Goal: Task Accomplishment & Management: Complete application form

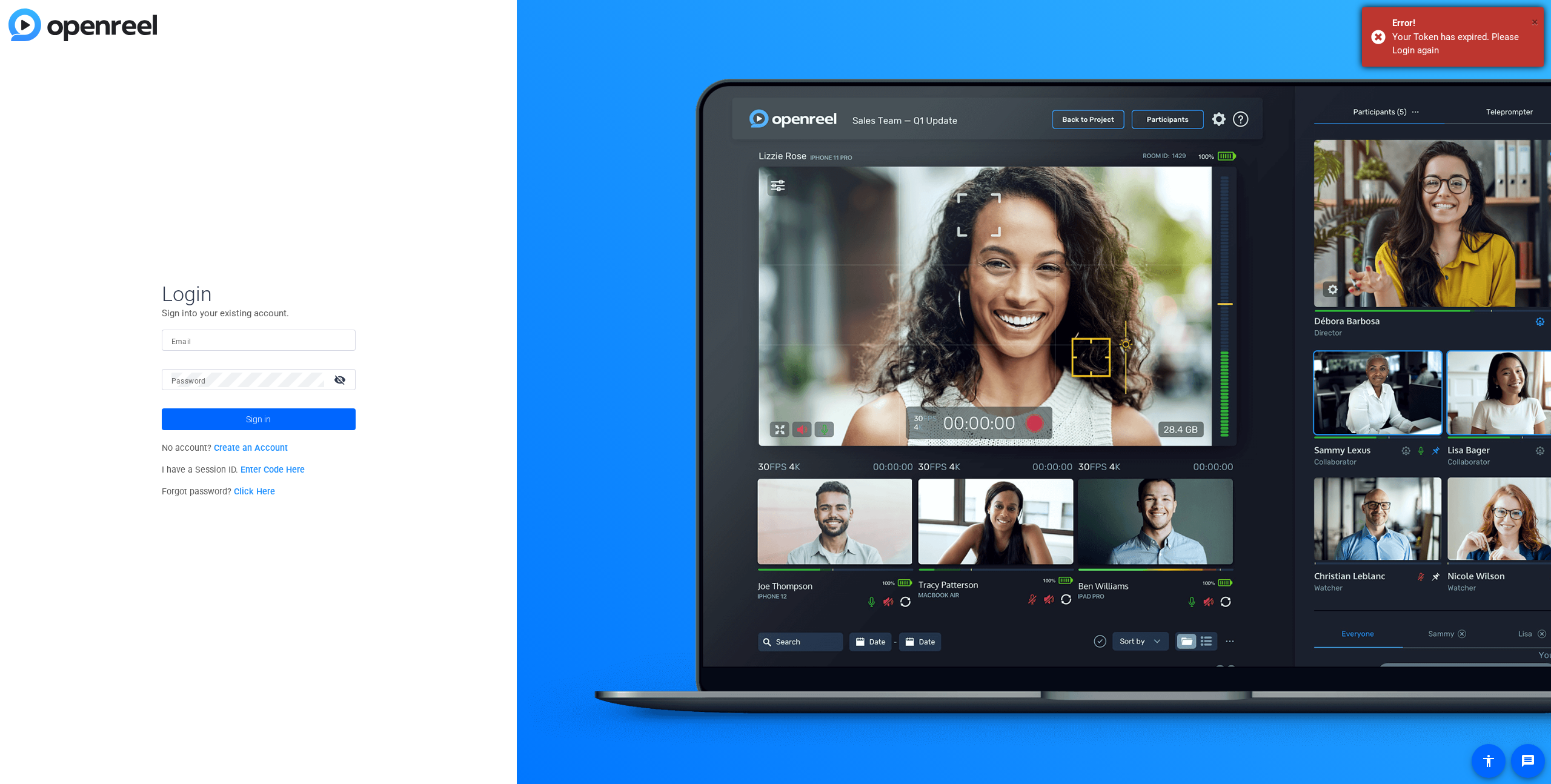
click at [1532, 22] on span "×" at bounding box center [1535, 22] width 7 height 15
click at [204, 343] on input "Email" at bounding box center [259, 340] width 175 height 15
type input "[EMAIL_ADDRESS][DOMAIN_NAME]"
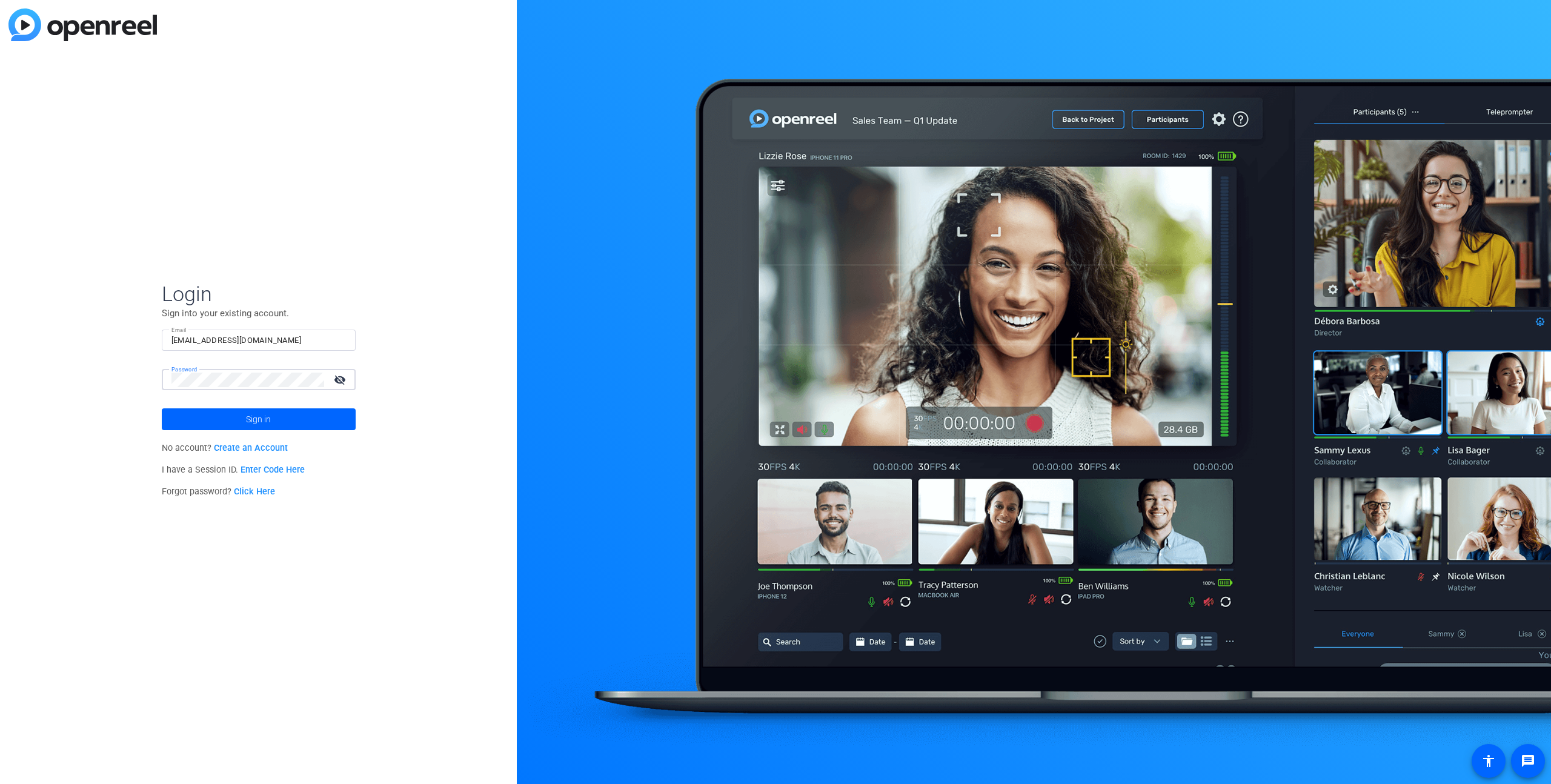
click at [162, 408] on button "Sign in" at bounding box center [259, 419] width 194 height 22
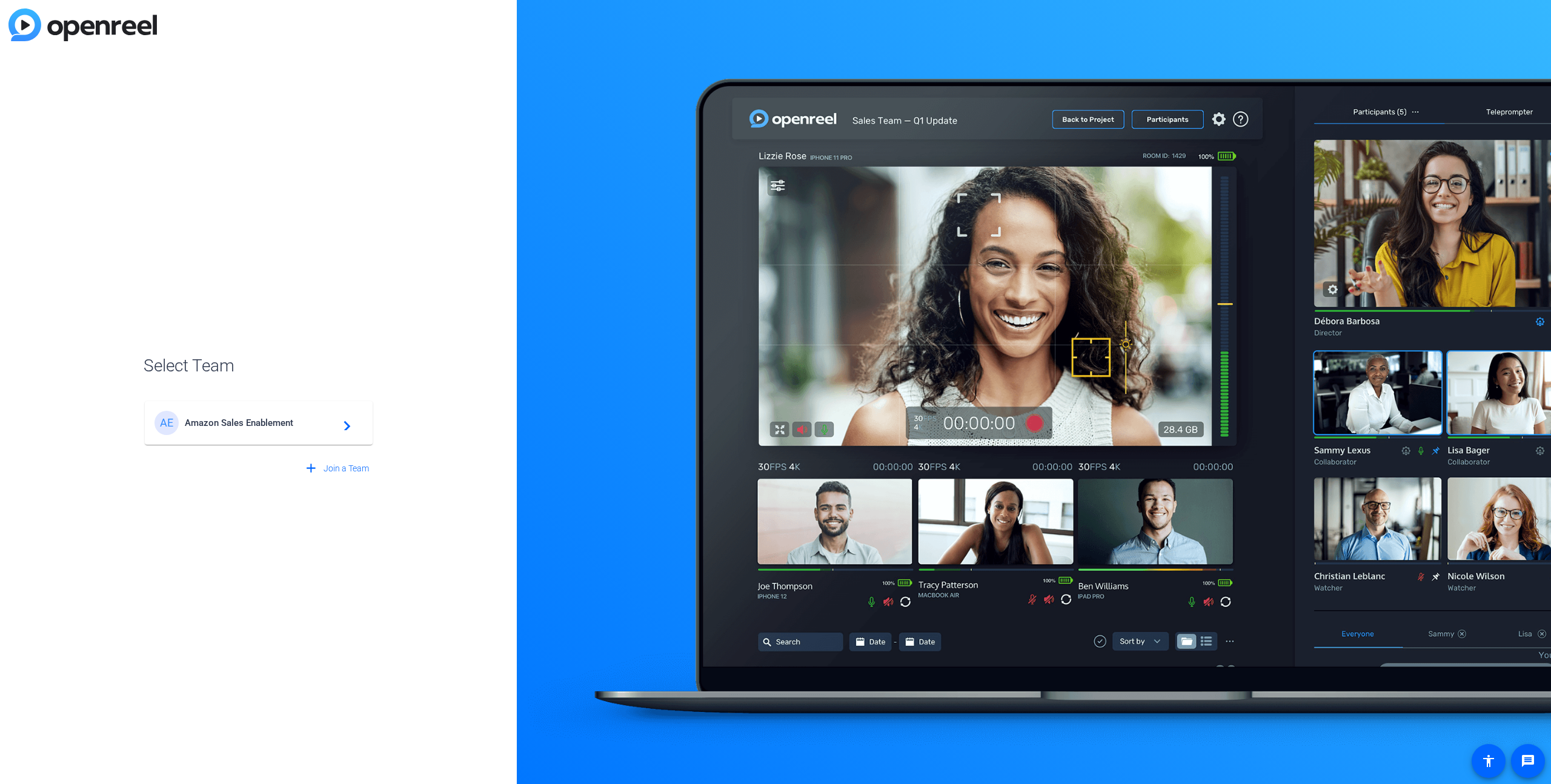
click at [276, 424] on span "Amazon Sales Enablement" at bounding box center [261, 423] width 152 height 11
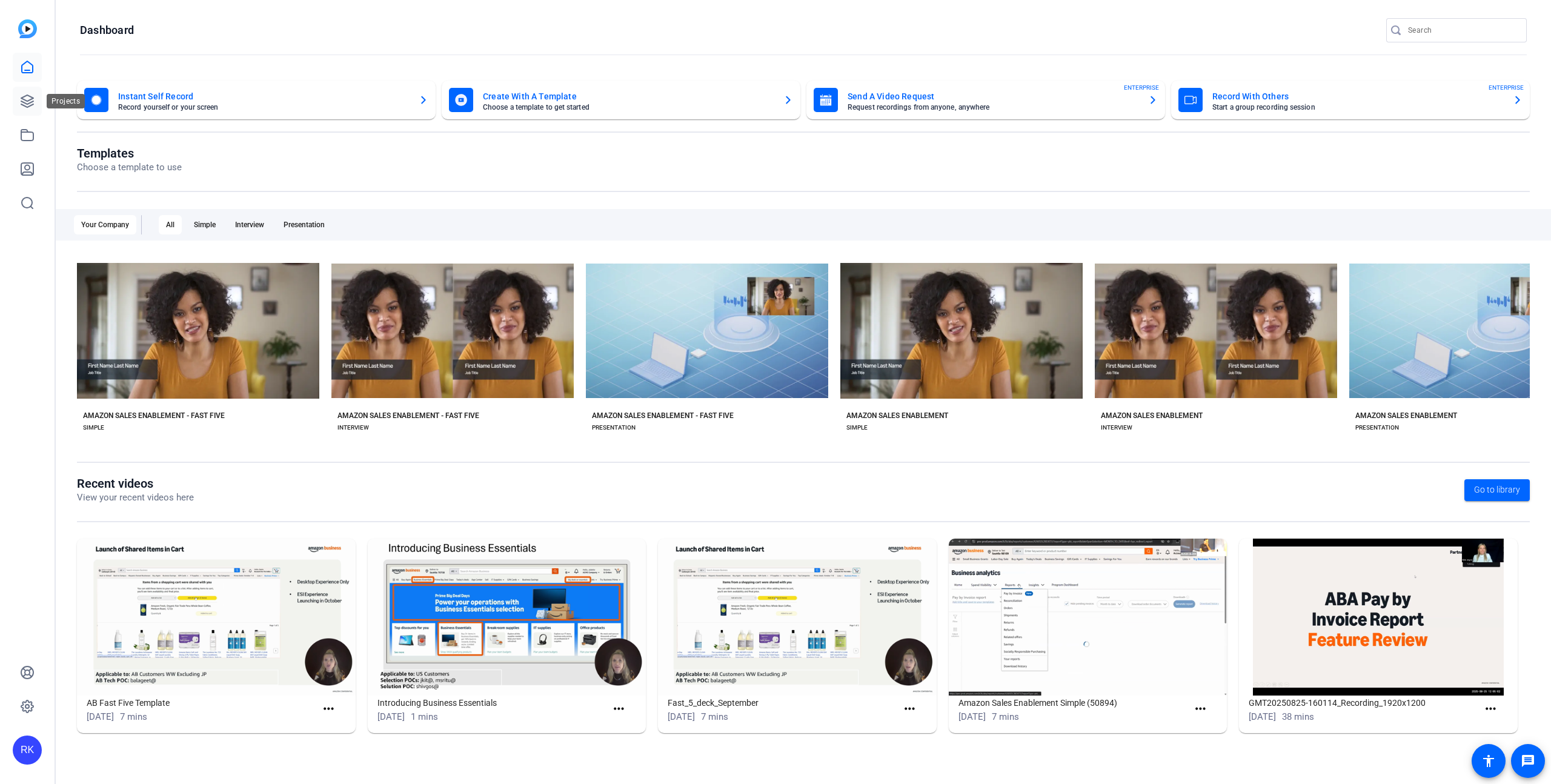
click at [28, 100] on icon at bounding box center [27, 101] width 12 height 12
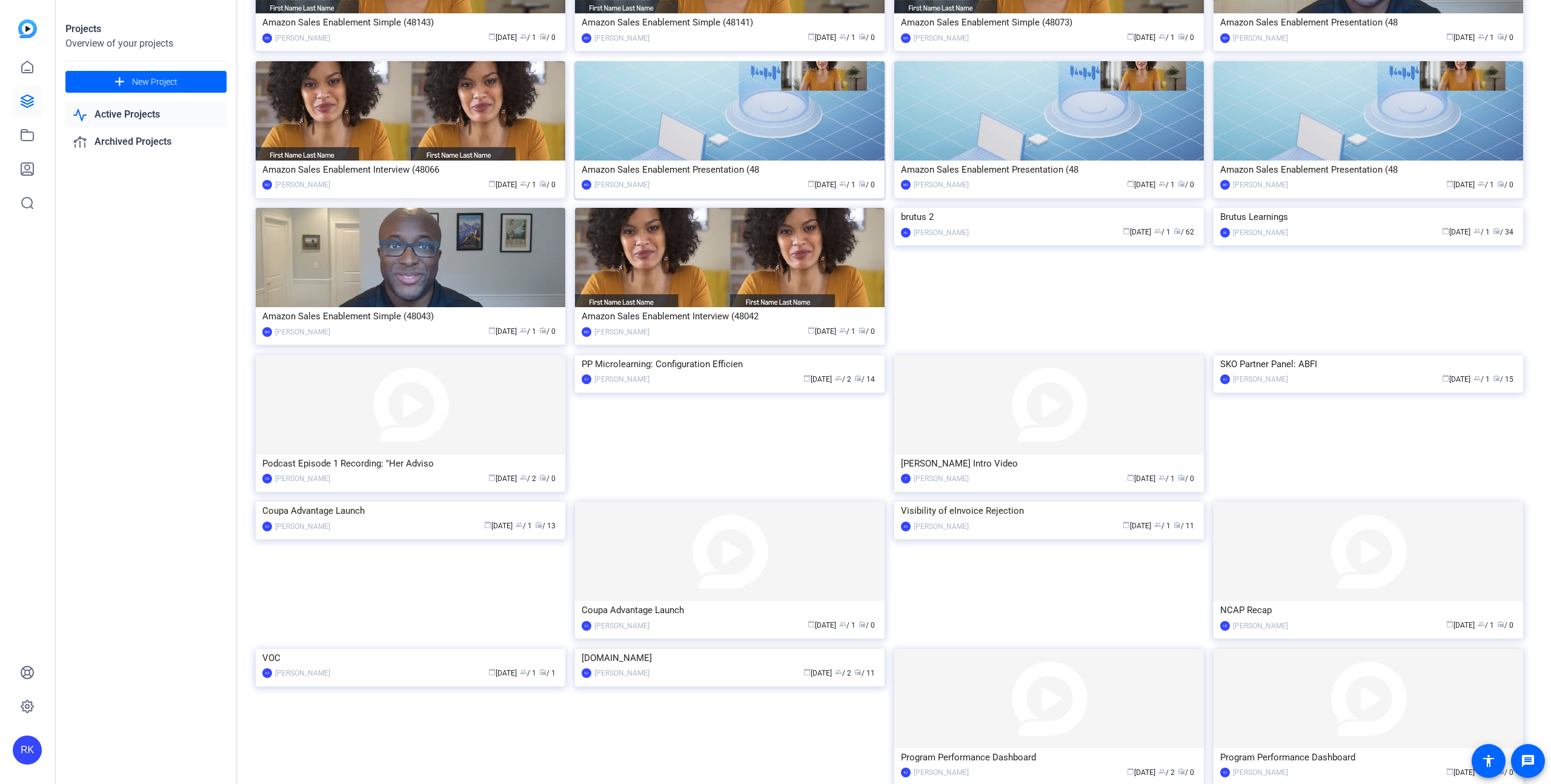
scroll to position [2594, 0]
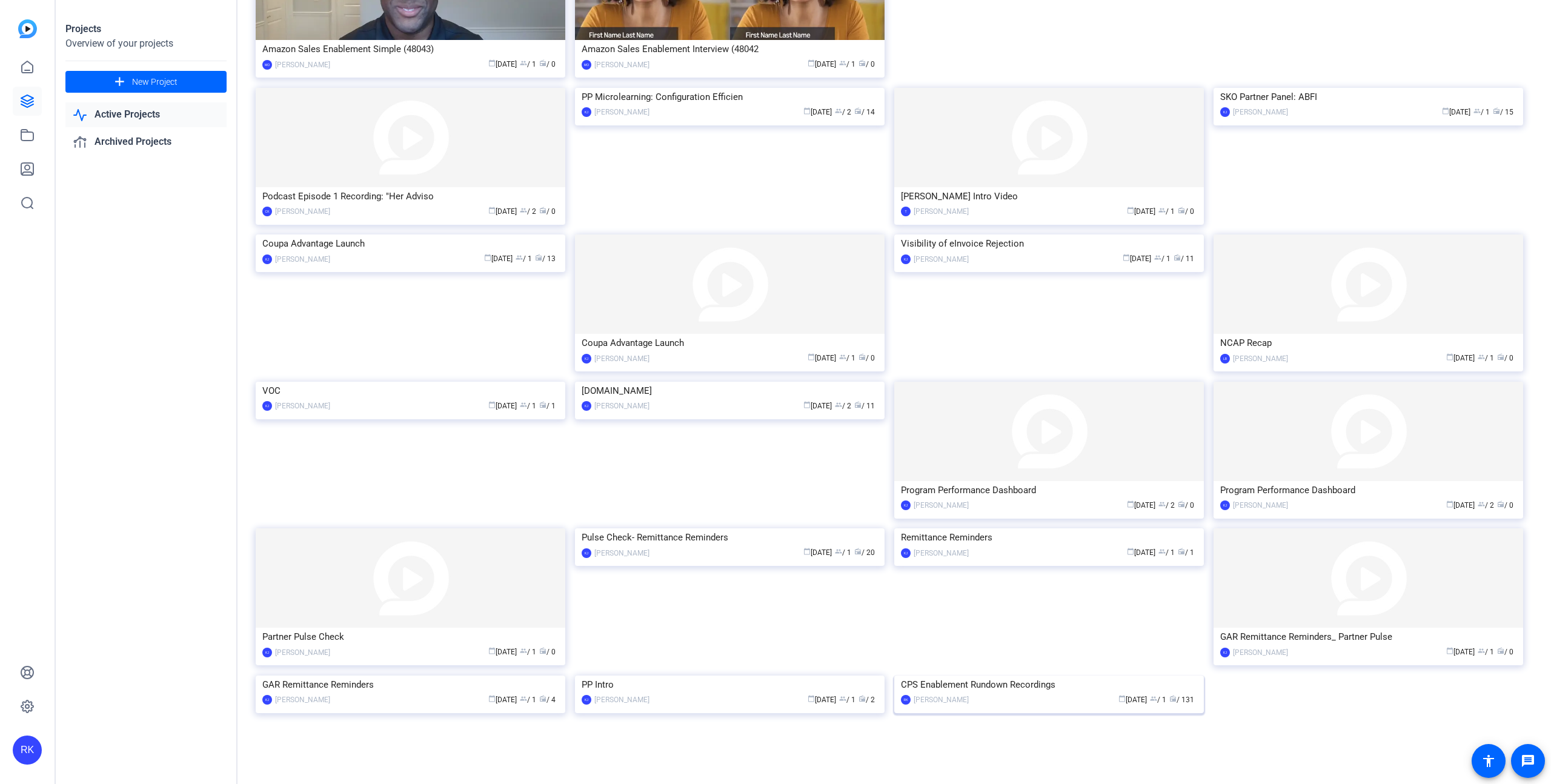
click at [1056, 676] on img at bounding box center [1049, 676] width 310 height 0
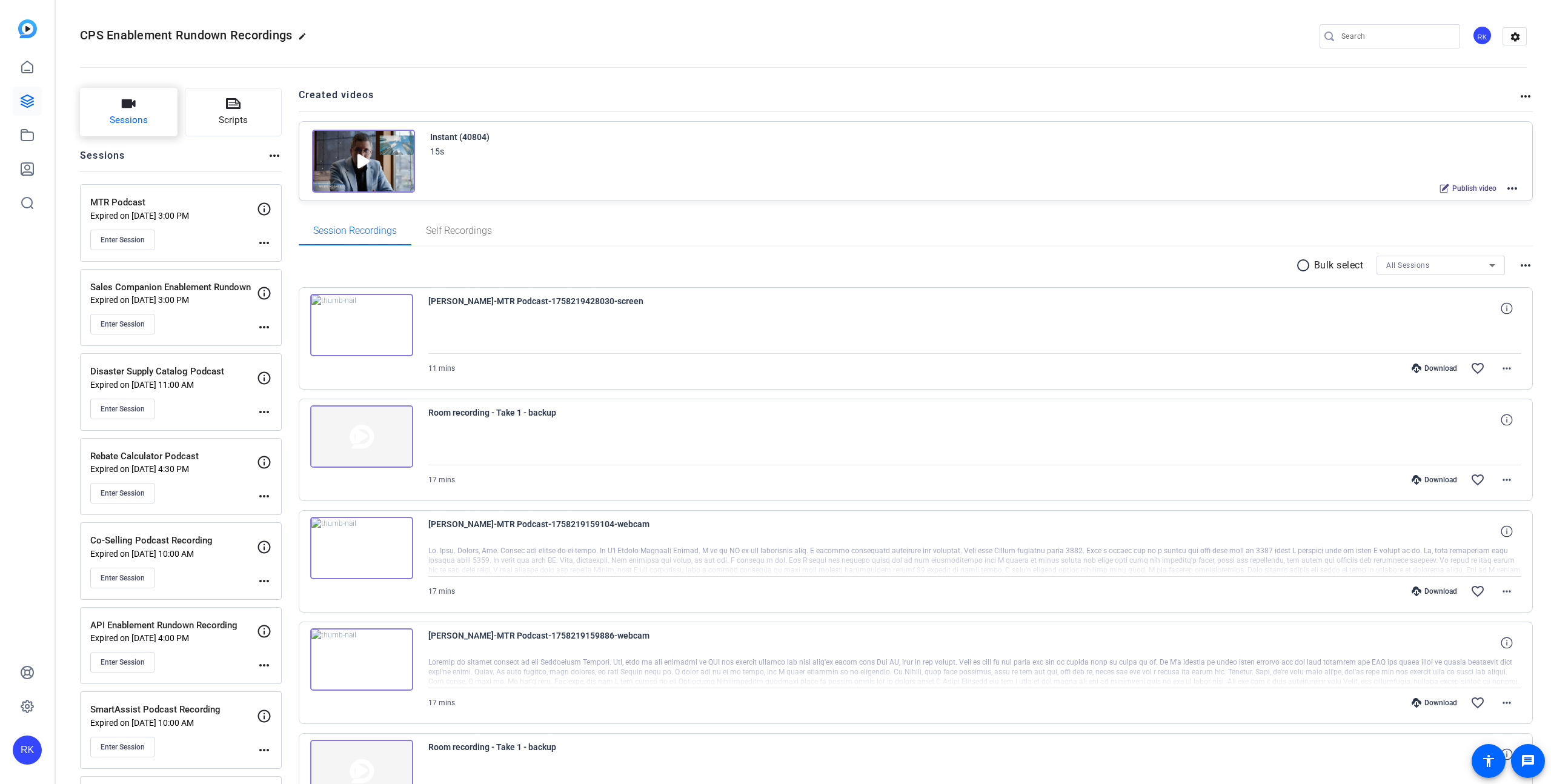
click at [121, 118] on span "Sessions" at bounding box center [128, 120] width 38 height 14
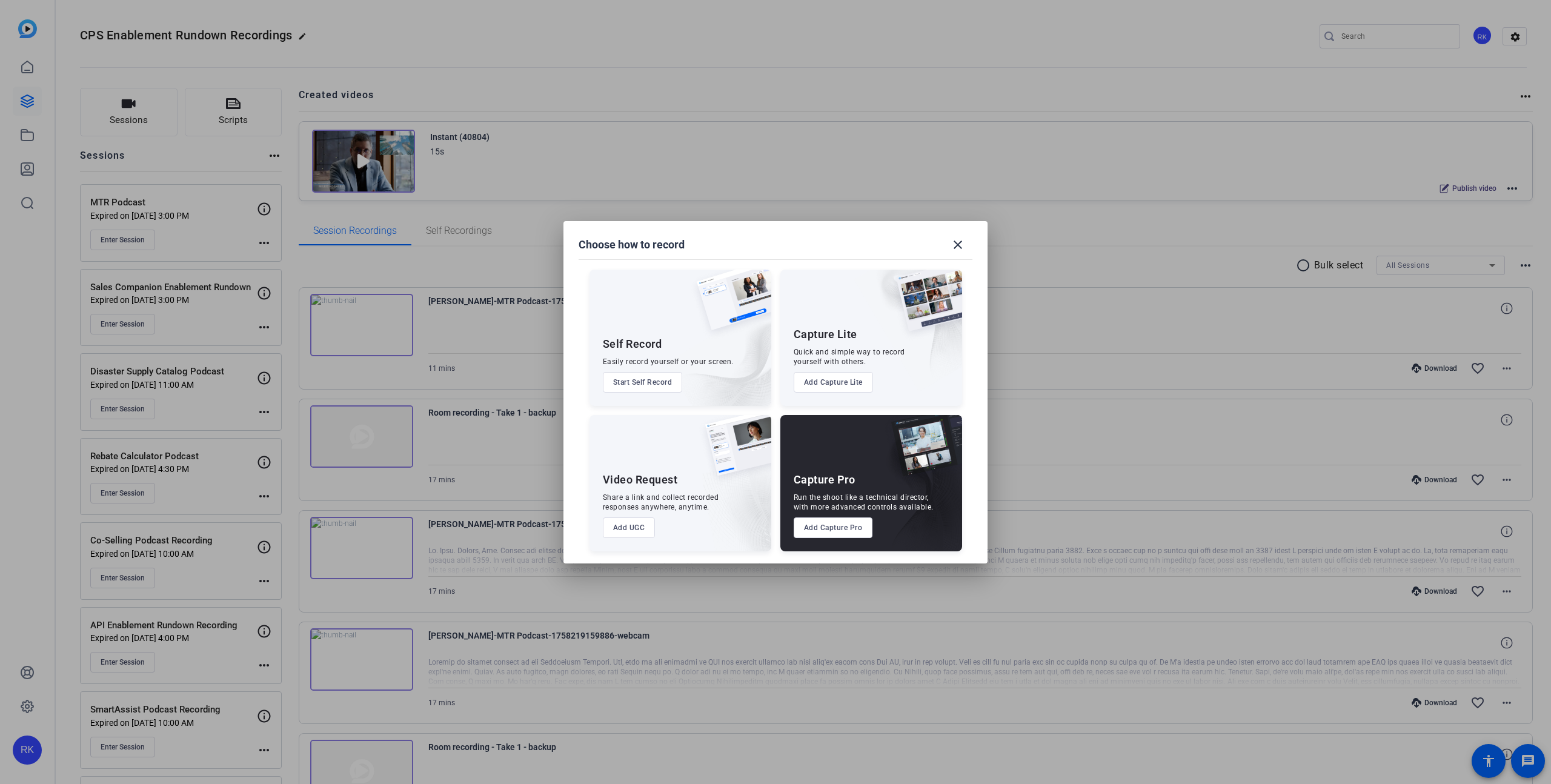
click at [833, 383] on button "Add Capture Lite" at bounding box center [833, 382] width 79 height 21
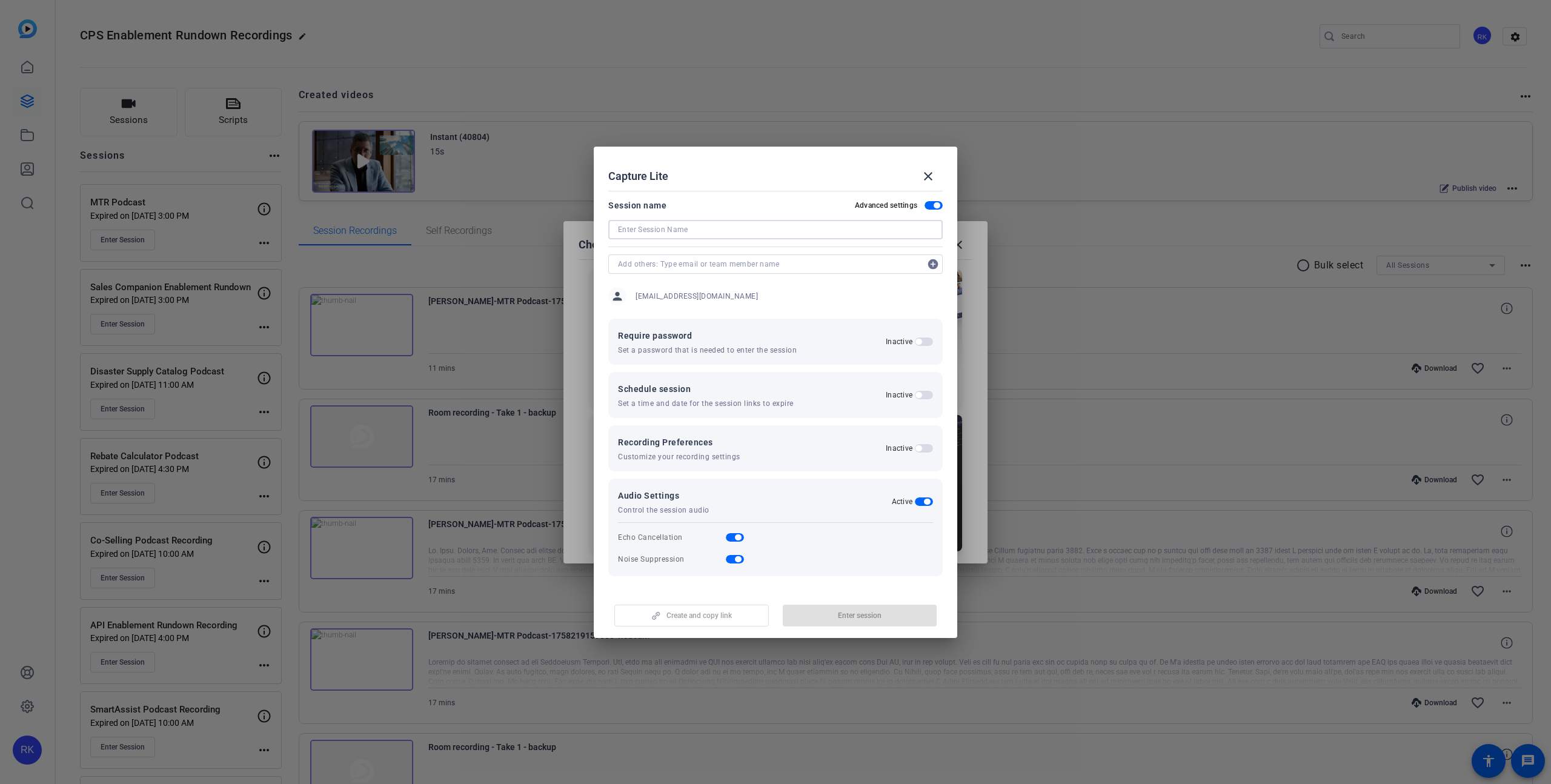
click at [656, 229] on input at bounding box center [776, 229] width 315 height 15
type input "Catalog Demo for [PERSON_NAME]"
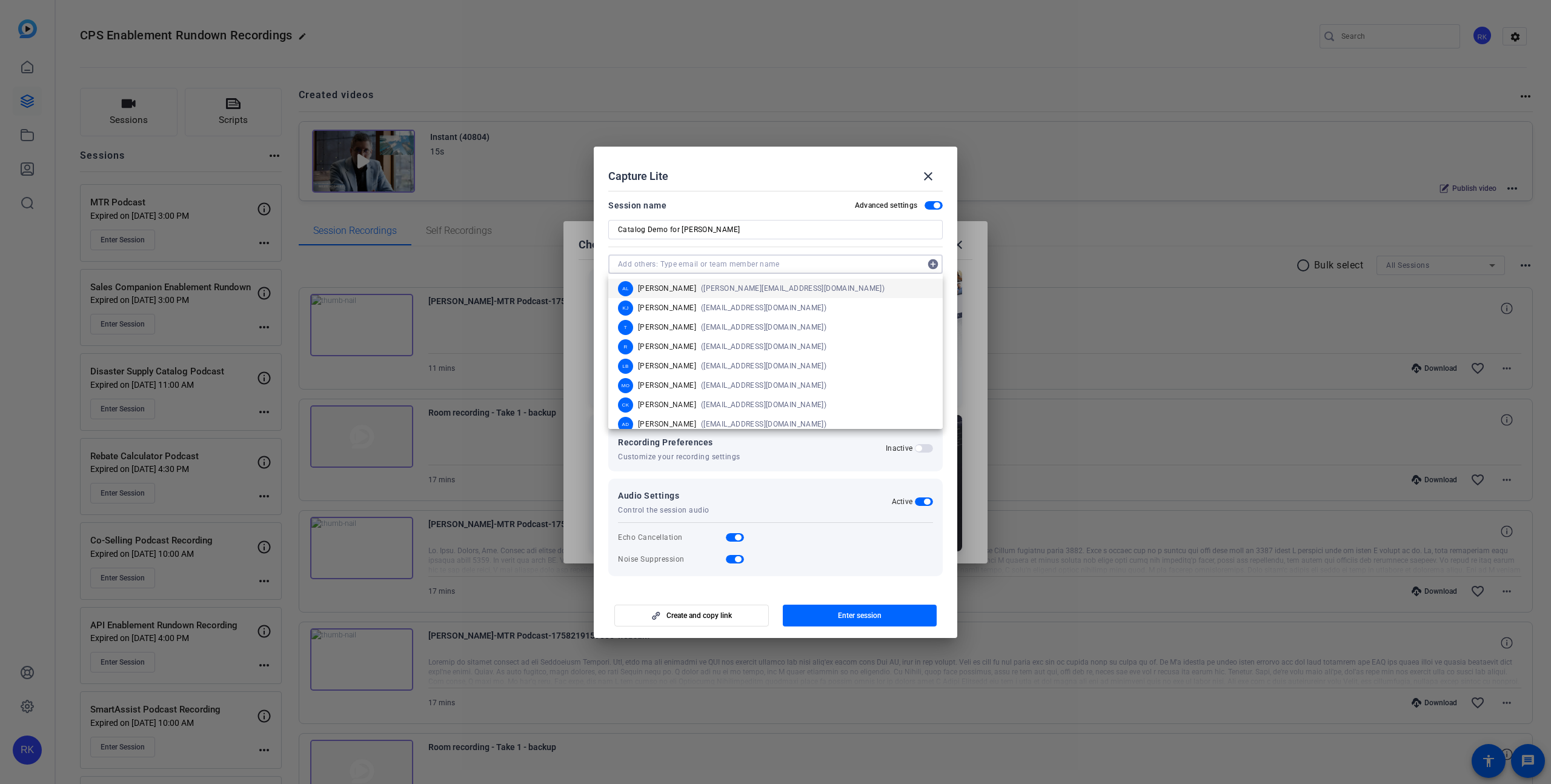
click at [665, 262] on input "text" at bounding box center [769, 264] width 303 height 15
paste input "[EMAIL_ADDRESS][DOMAIN_NAME]"
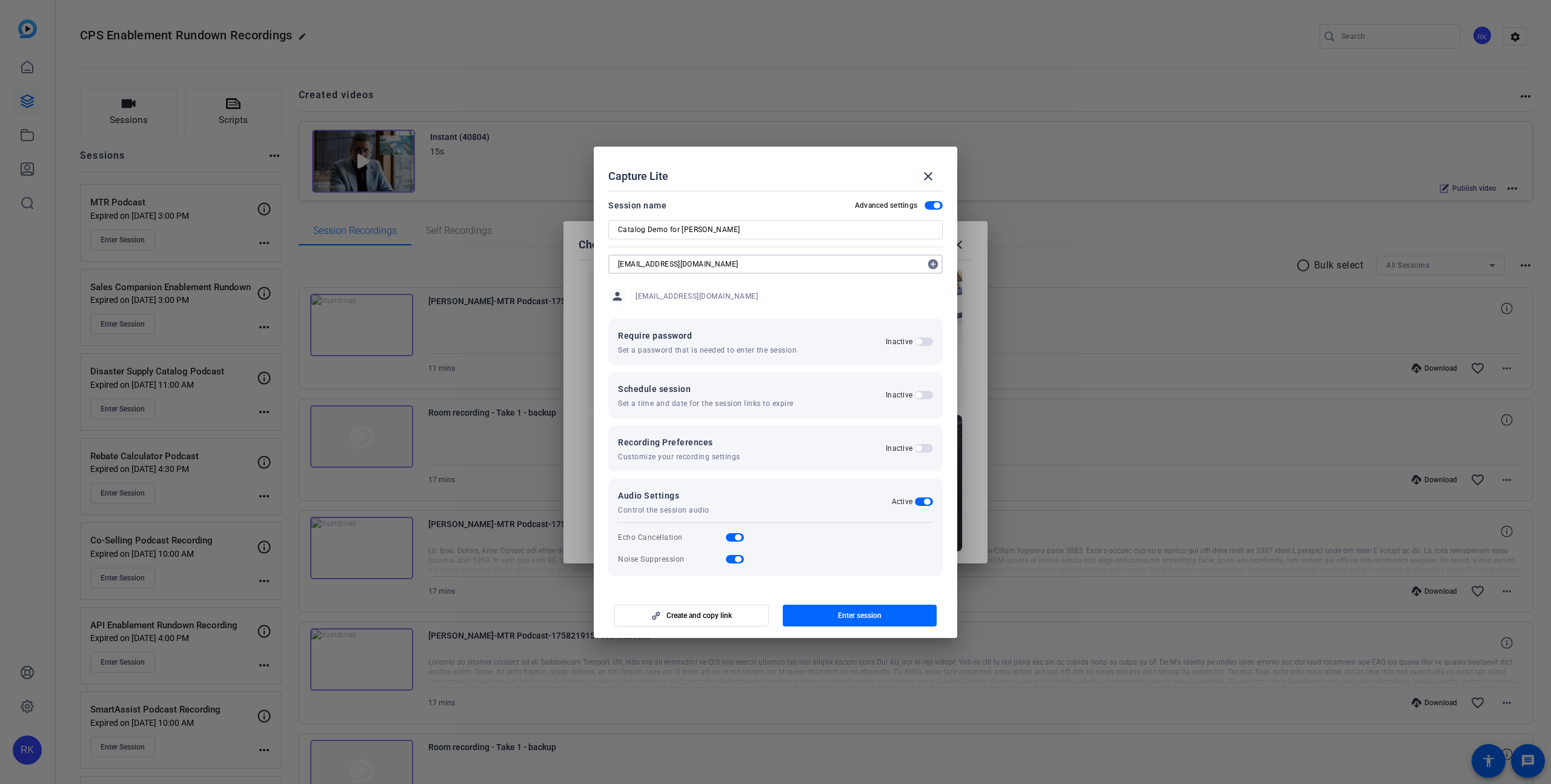
type input "[EMAIL_ADDRESS][DOMAIN_NAME]"
click at [933, 265] on mat-icon "add_circle" at bounding box center [933, 264] width 19 height 19
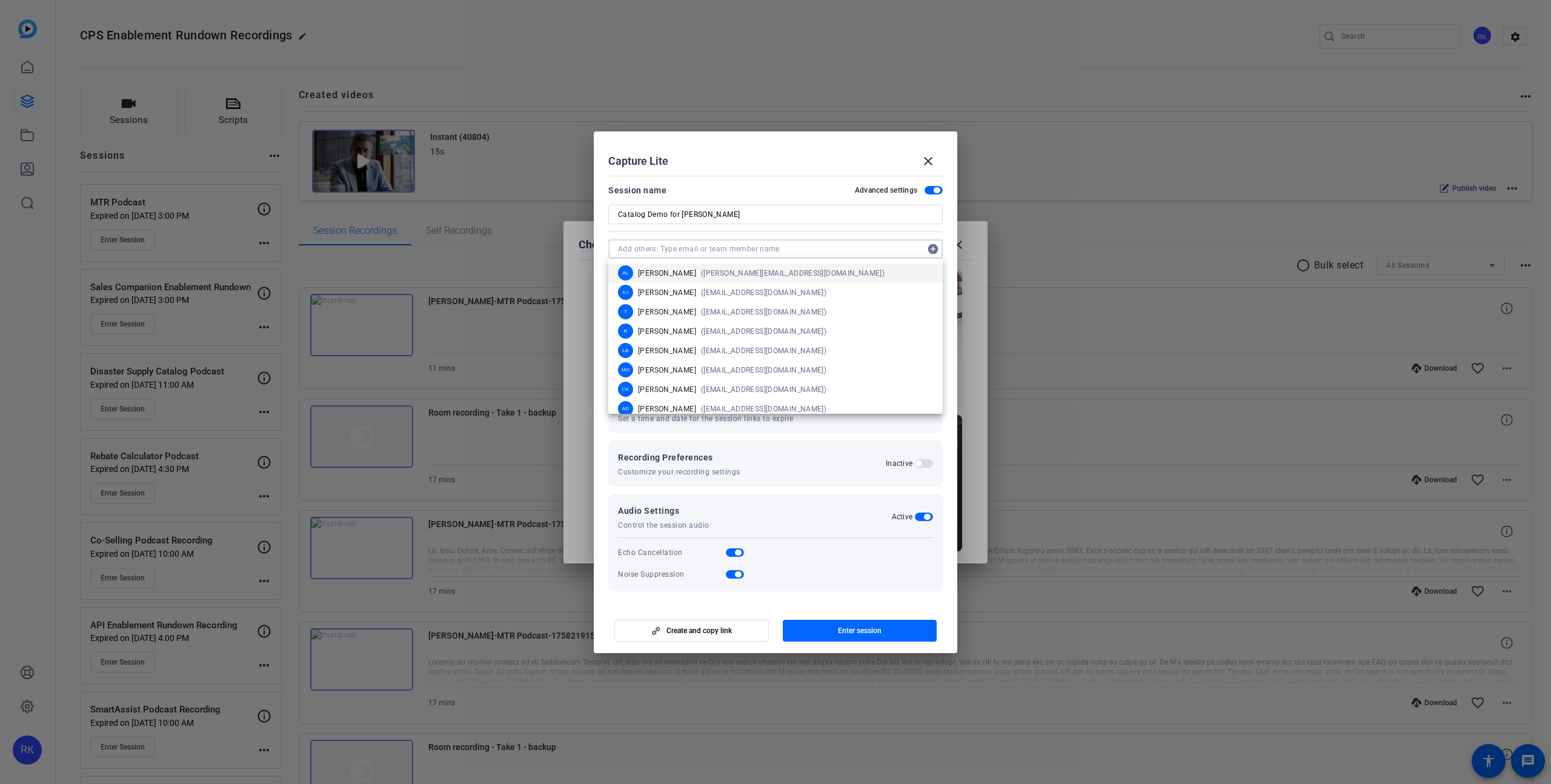
paste input "[EMAIL_ADDRESS][DOMAIN_NAME]"
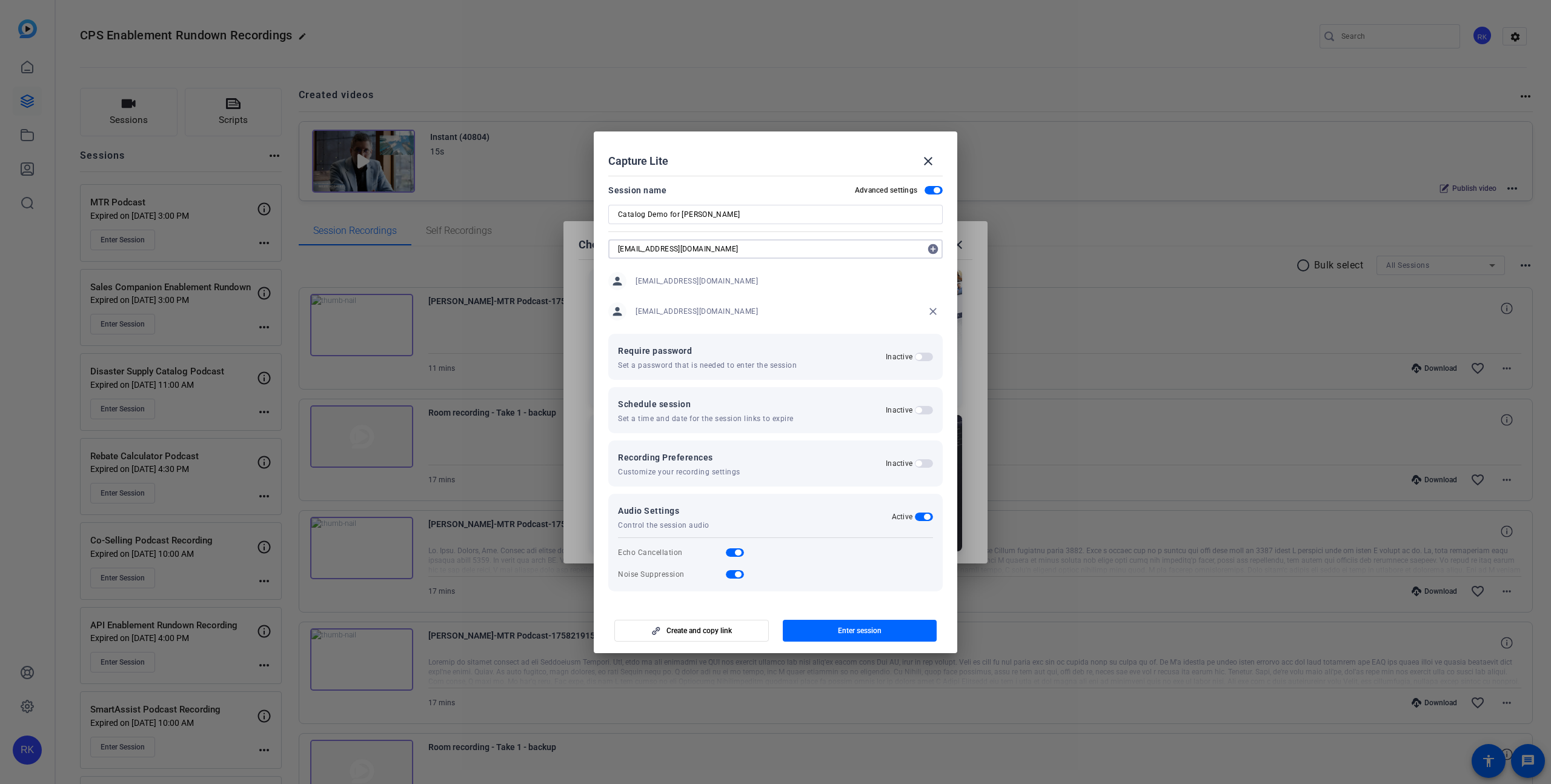
type input "[EMAIL_ADDRESS][DOMAIN_NAME]"
click at [934, 251] on mat-icon "add_circle" at bounding box center [933, 249] width 19 height 19
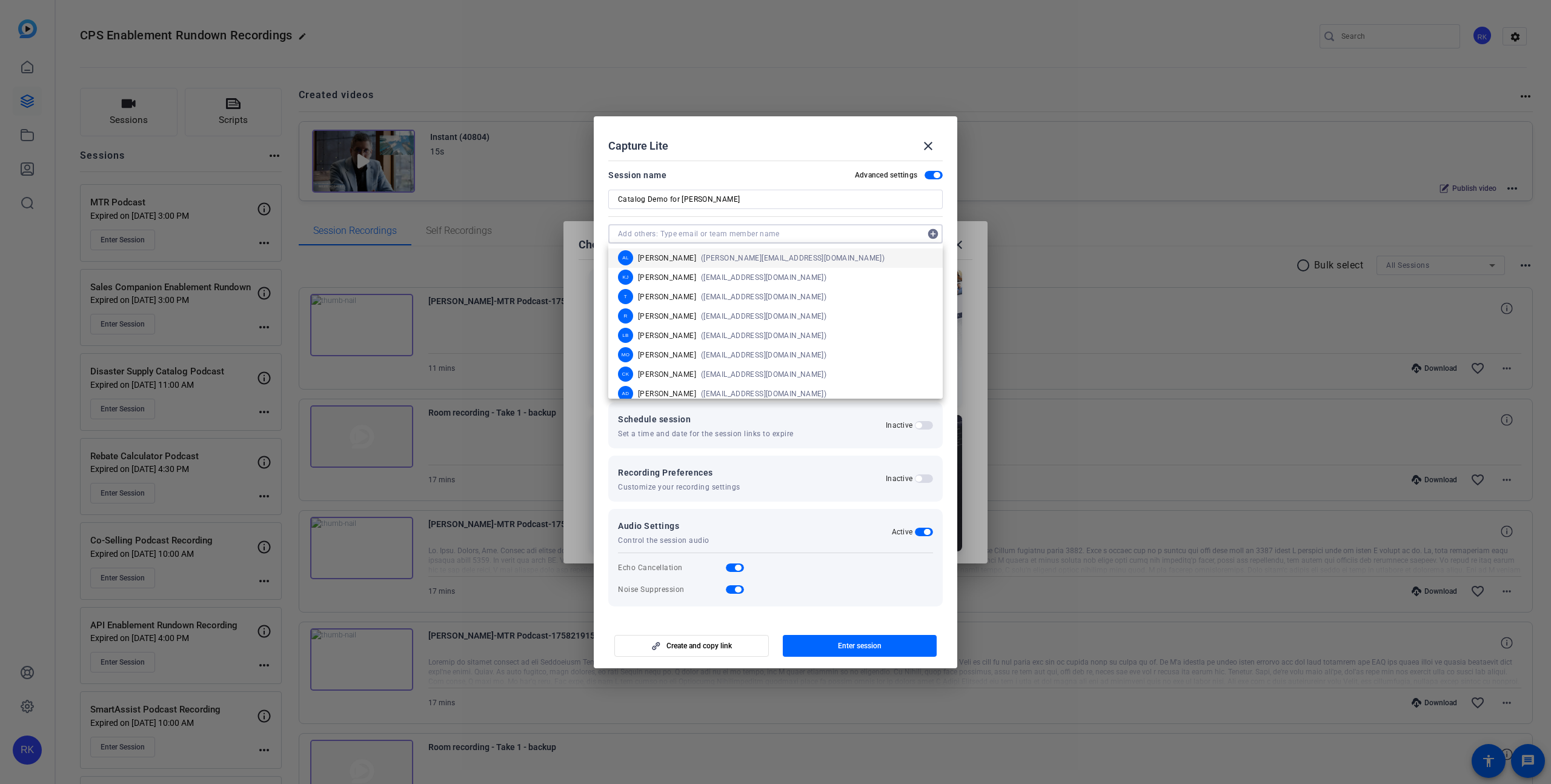
paste input "[EMAIL_ADDRESS][DOMAIN_NAME]"
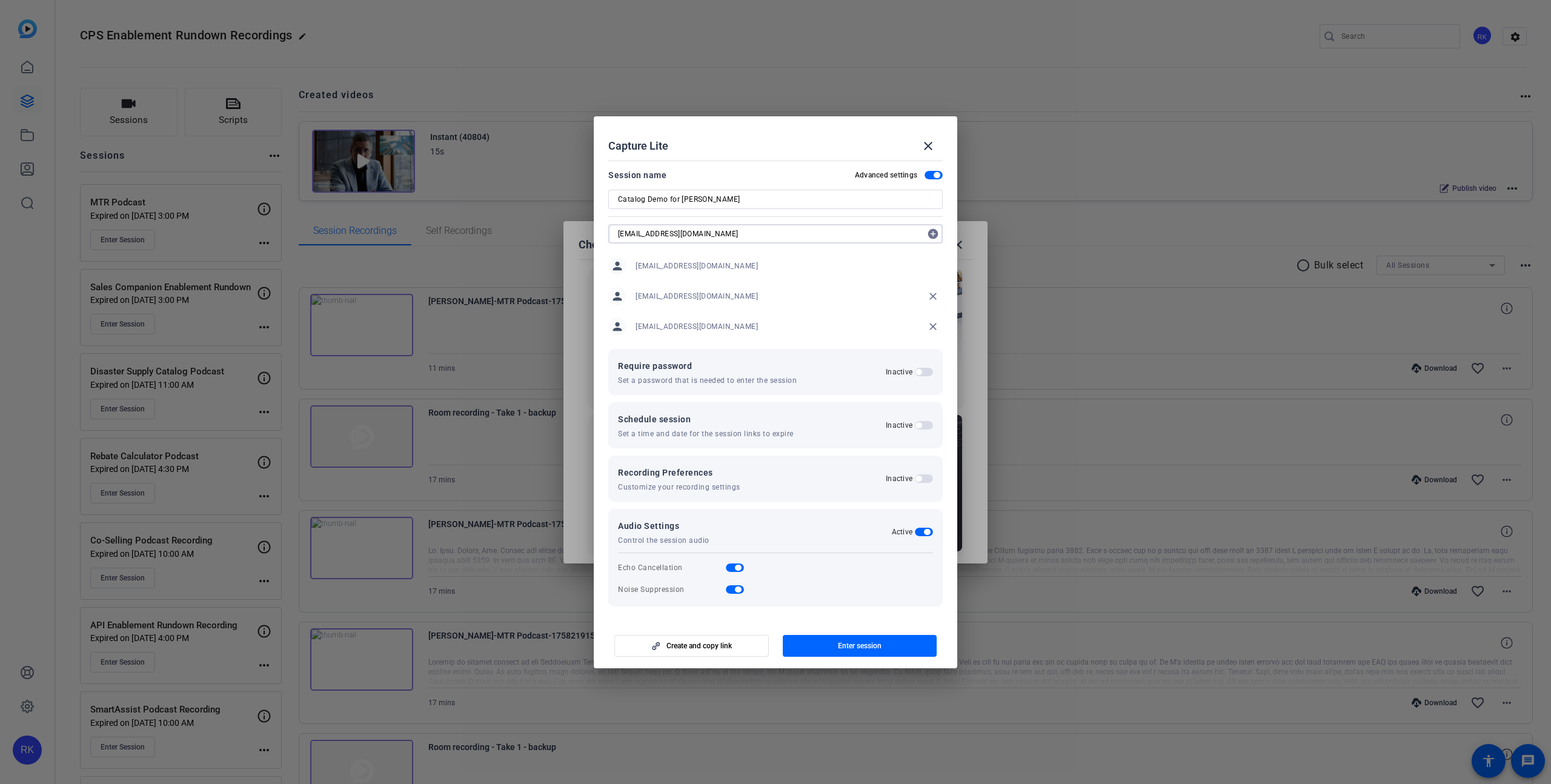
type input "[EMAIL_ADDRESS][DOMAIN_NAME]"
click at [934, 231] on mat-icon "add_circle" at bounding box center [933, 234] width 19 height 19
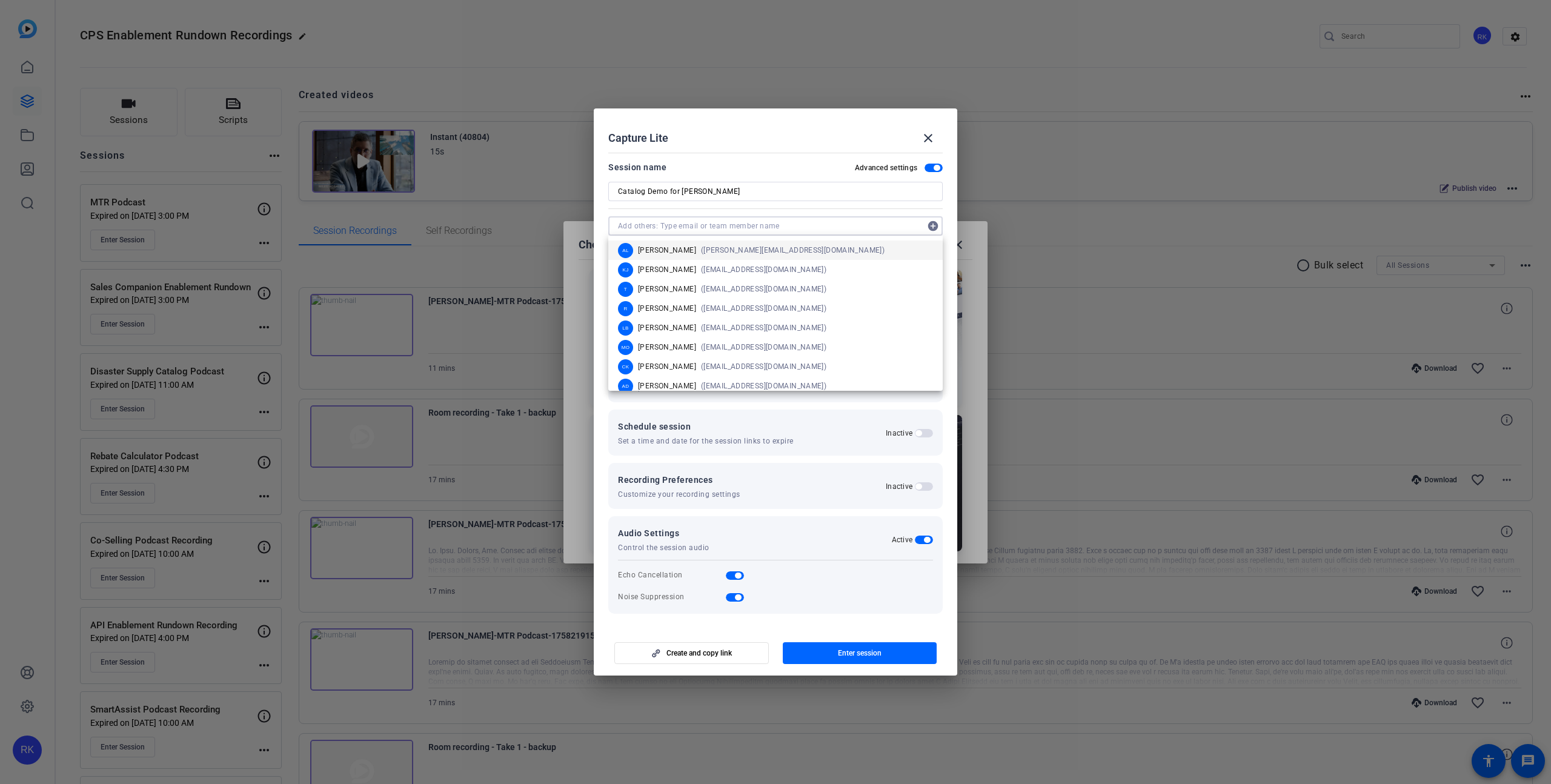
click at [795, 141] on div "Capture Lite close" at bounding box center [775, 138] width 334 height 29
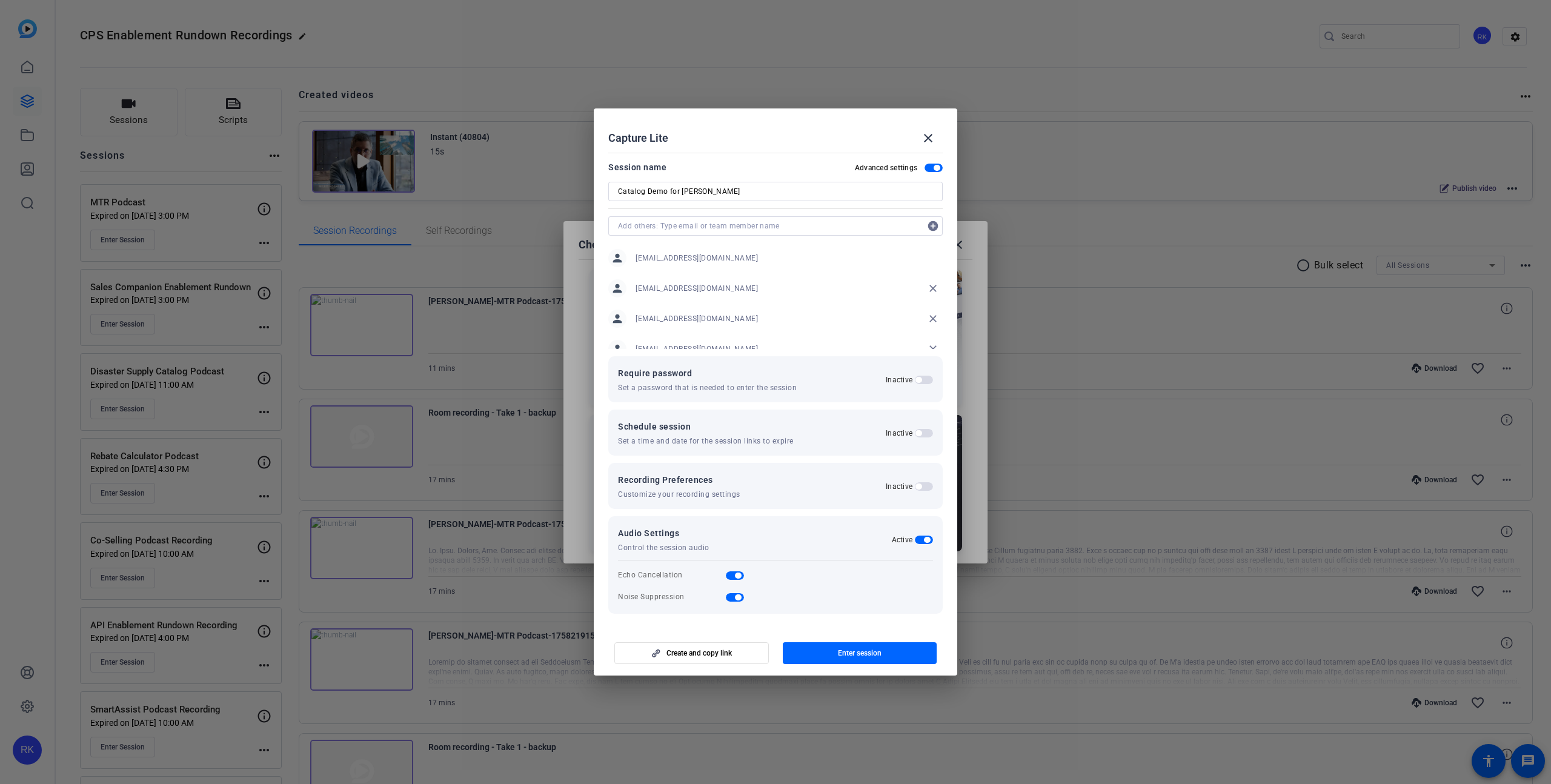
click at [928, 486] on span "button" at bounding box center [924, 486] width 18 height 9
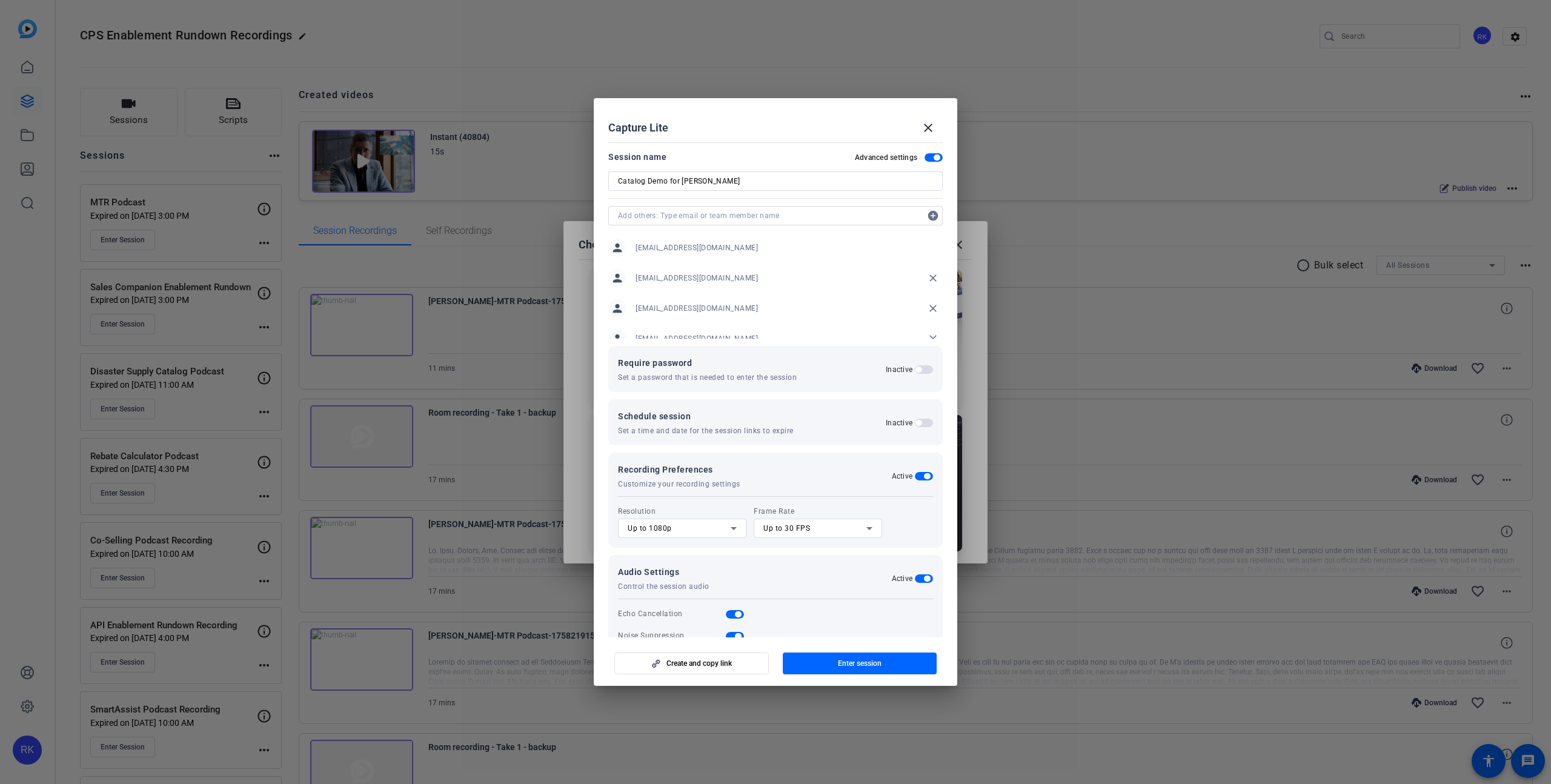
click at [738, 523] on icon at bounding box center [733, 528] width 15 height 15
click at [693, 590] on mat-option "Up to 4K" at bounding box center [682, 592] width 128 height 19
click at [926, 421] on span "button" at bounding box center [924, 423] width 18 height 9
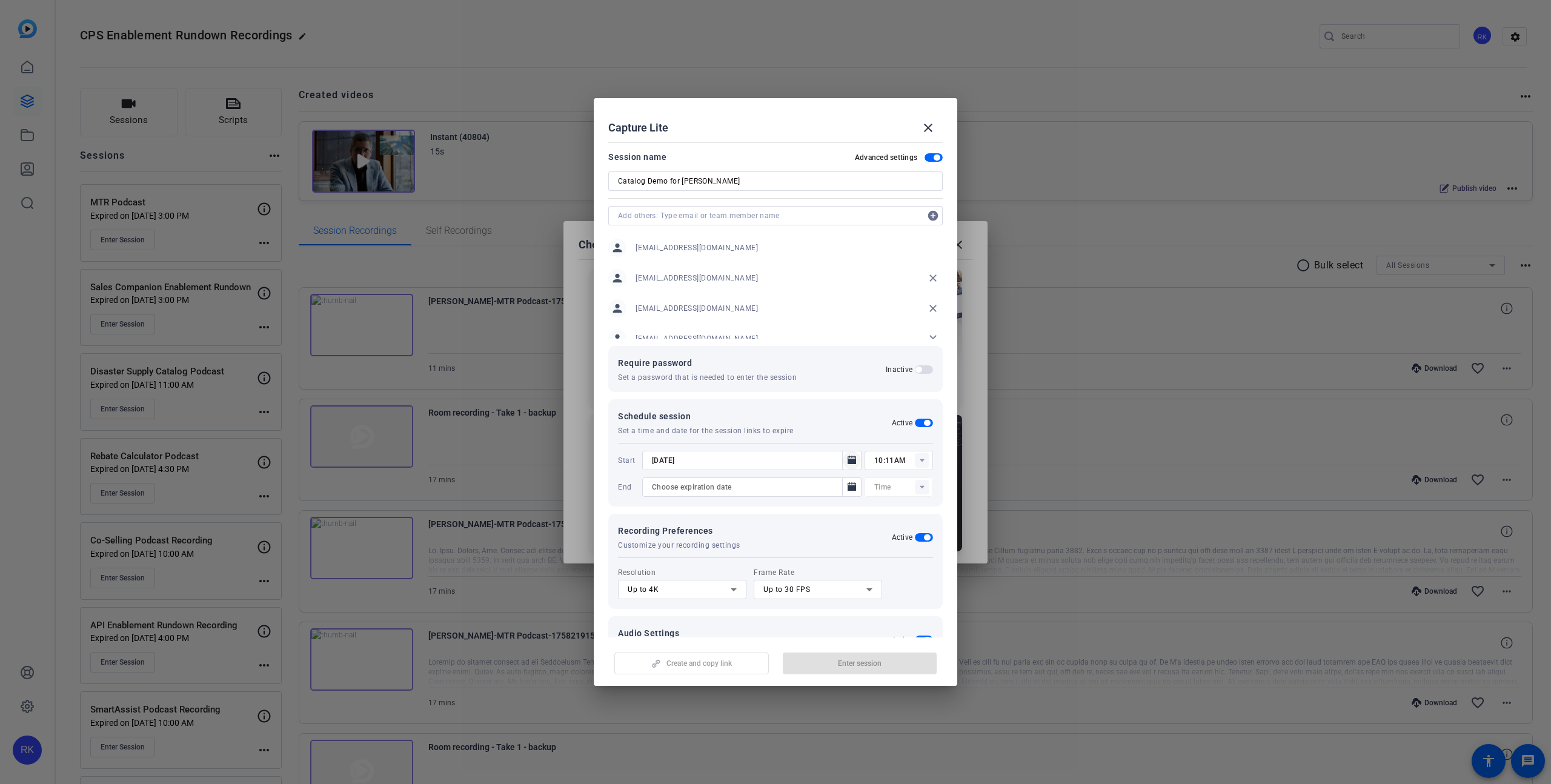
click at [852, 461] on icon "Open calendar" at bounding box center [852, 460] width 9 height 9
type input "12:00AM"
click at [852, 461] on div at bounding box center [776, 392] width 1551 height 784
click at [922, 461] on rect at bounding box center [922, 461] width 15 height 15
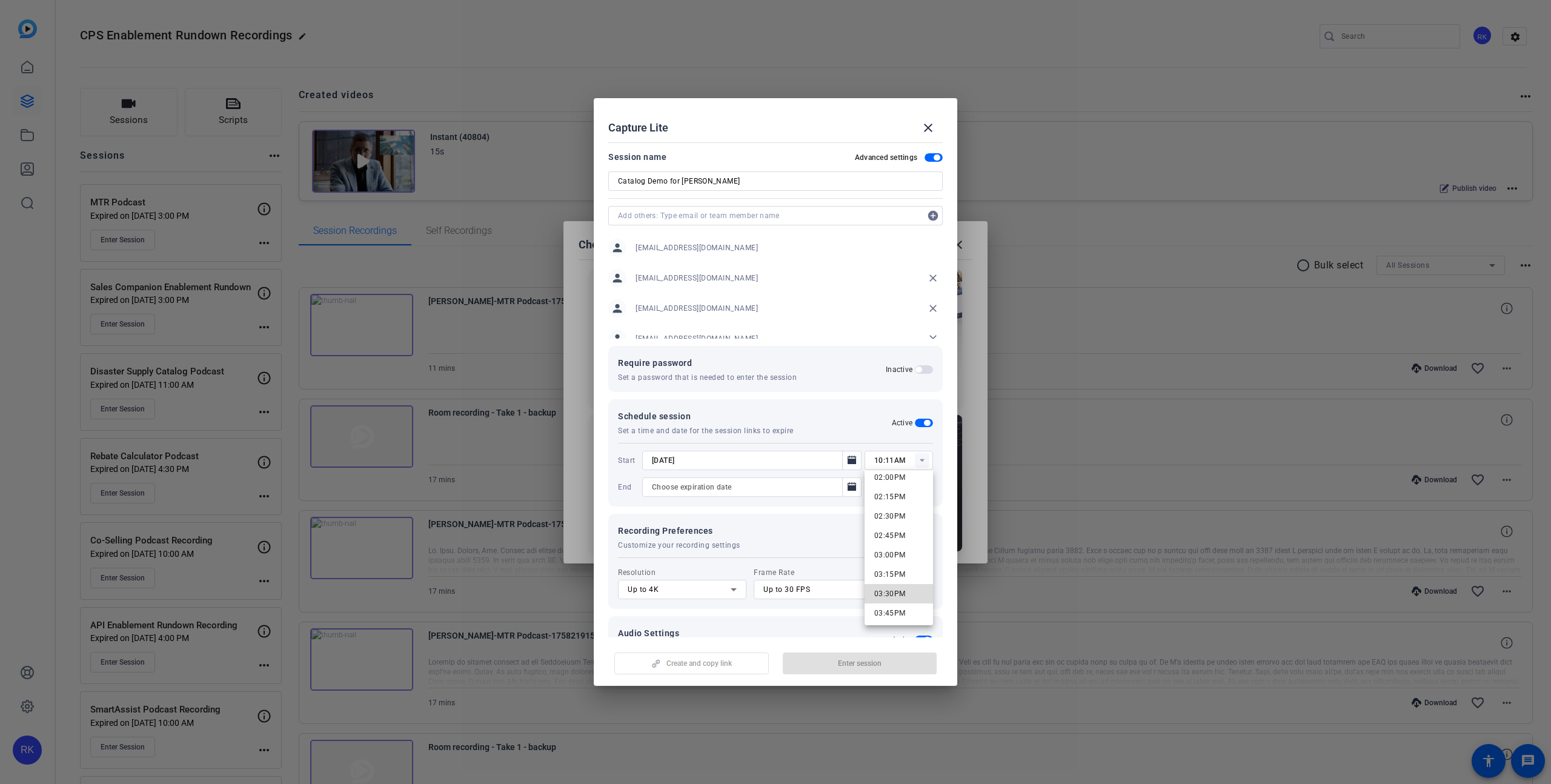
click at [897, 593] on span "03:30PM" at bounding box center [890, 594] width 32 height 9
type input "03:30PM"
click at [853, 486] on icon "Open calendar" at bounding box center [852, 486] width 9 height 9
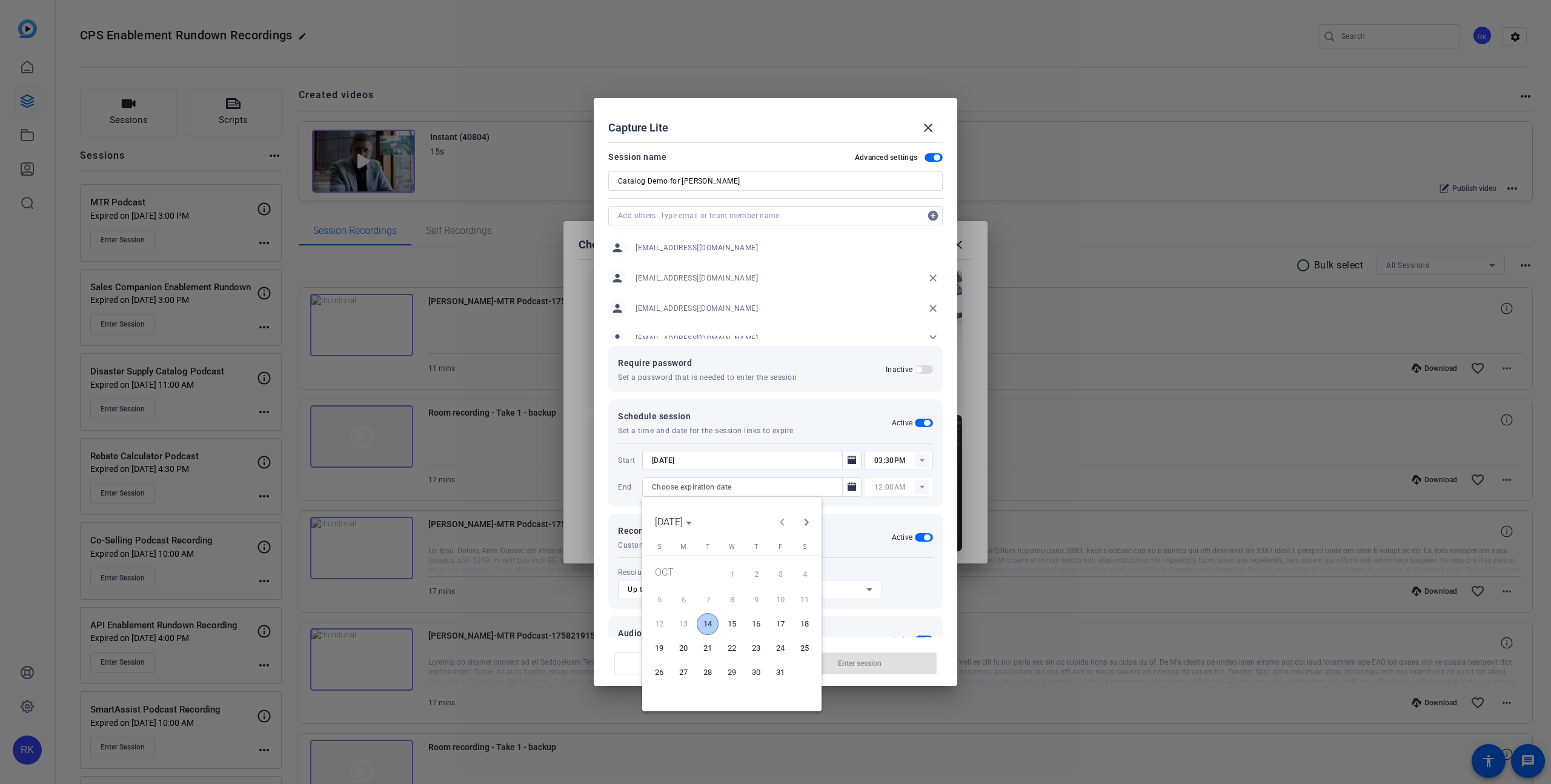
click at [702, 624] on span "14" at bounding box center [708, 624] width 22 height 22
type input "[DATE]"
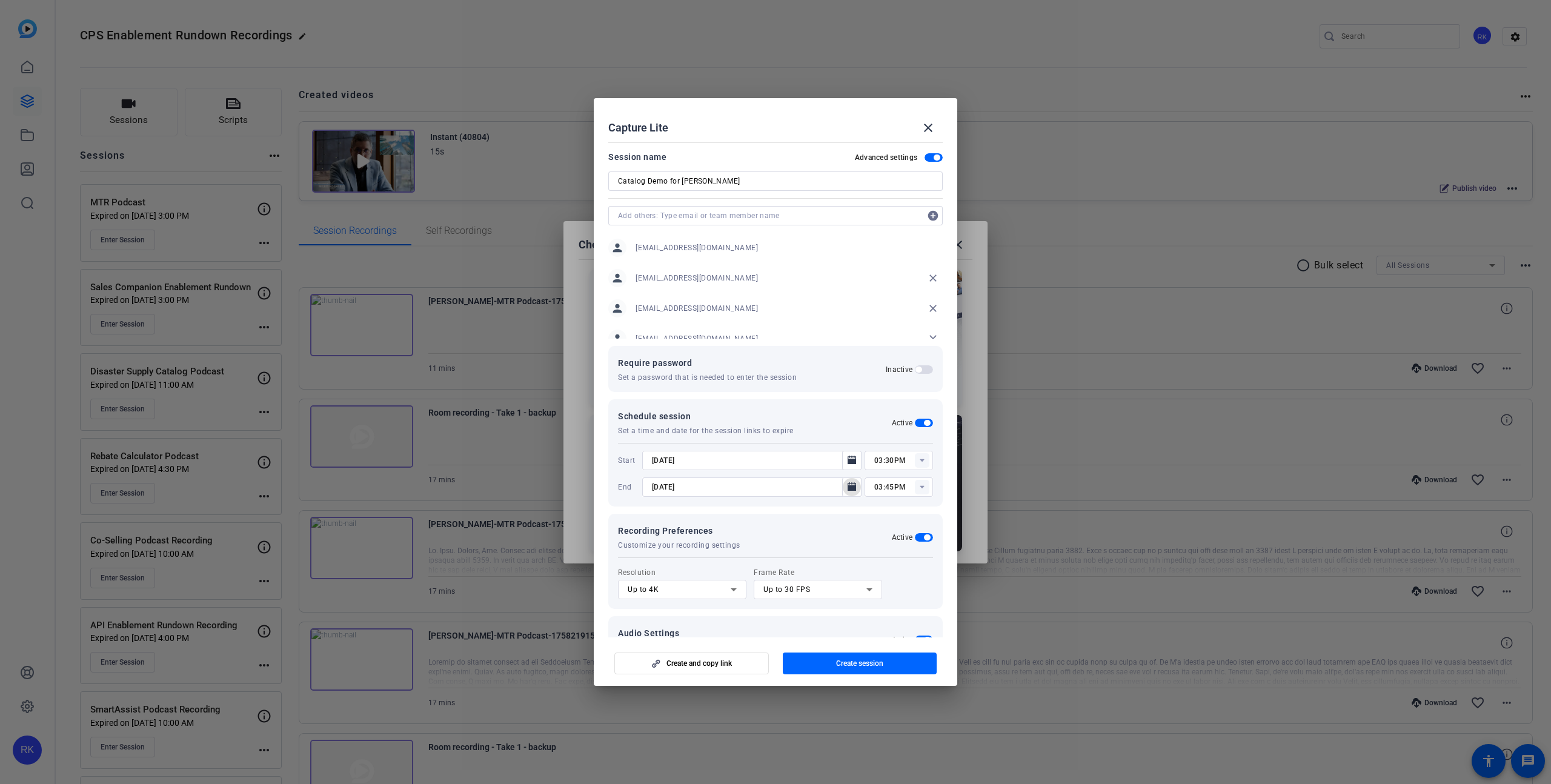
click at [924, 486] on rect at bounding box center [922, 487] width 15 height 15
click at [880, 486] on input "03:45PM" at bounding box center [903, 487] width 59 height 15
type input "04:05PM"
click at [846, 407] on div "Schedule session Set a time and date for the session links to expire Active Sta…" at bounding box center [775, 453] width 334 height 107
click at [843, 665] on span "Create session" at bounding box center [860, 663] width 47 height 10
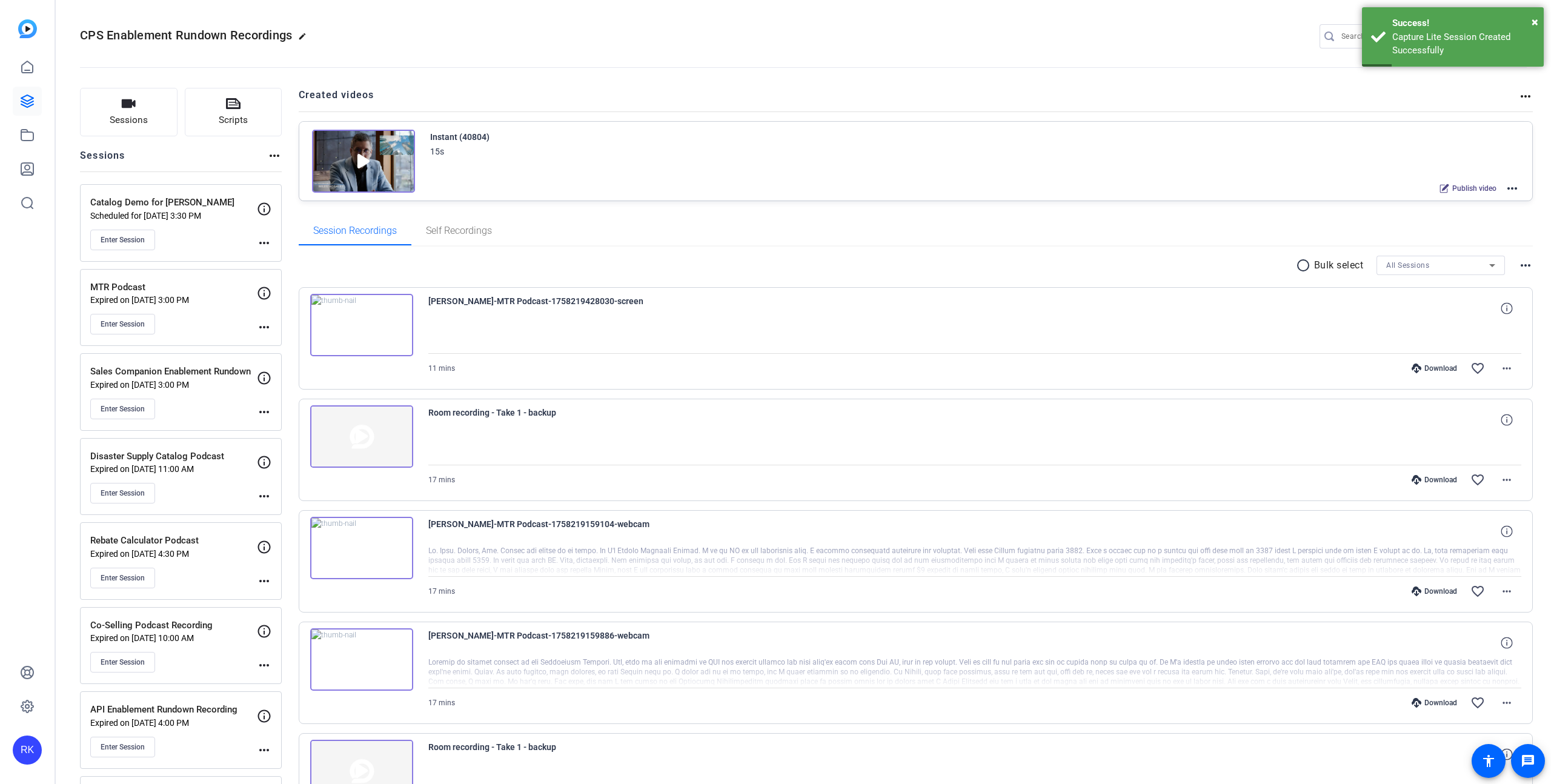
click at [265, 242] on mat-icon "more_horiz" at bounding box center [264, 243] width 15 height 15
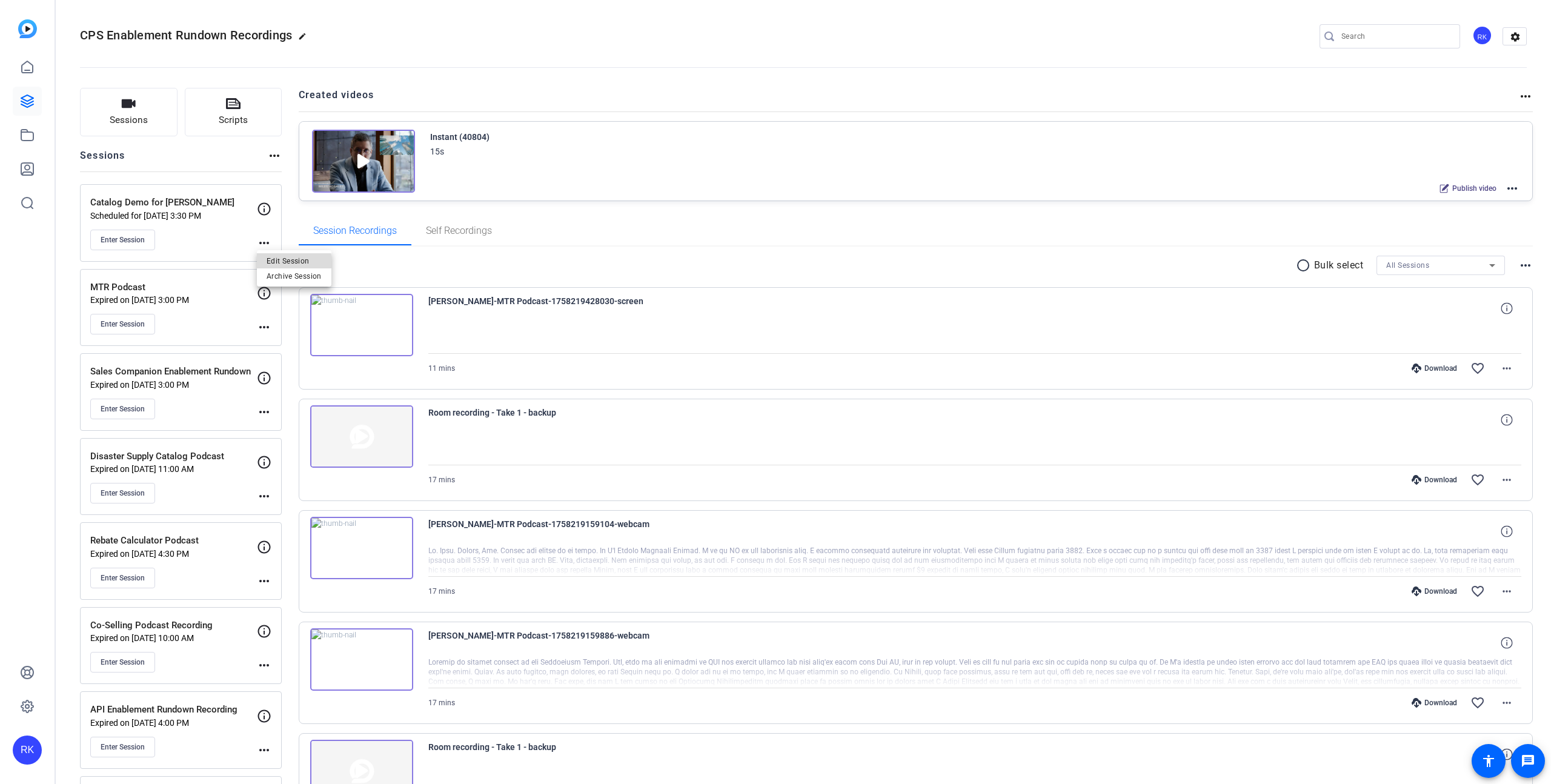
click at [292, 262] on span "Edit Session" at bounding box center [294, 261] width 55 height 15
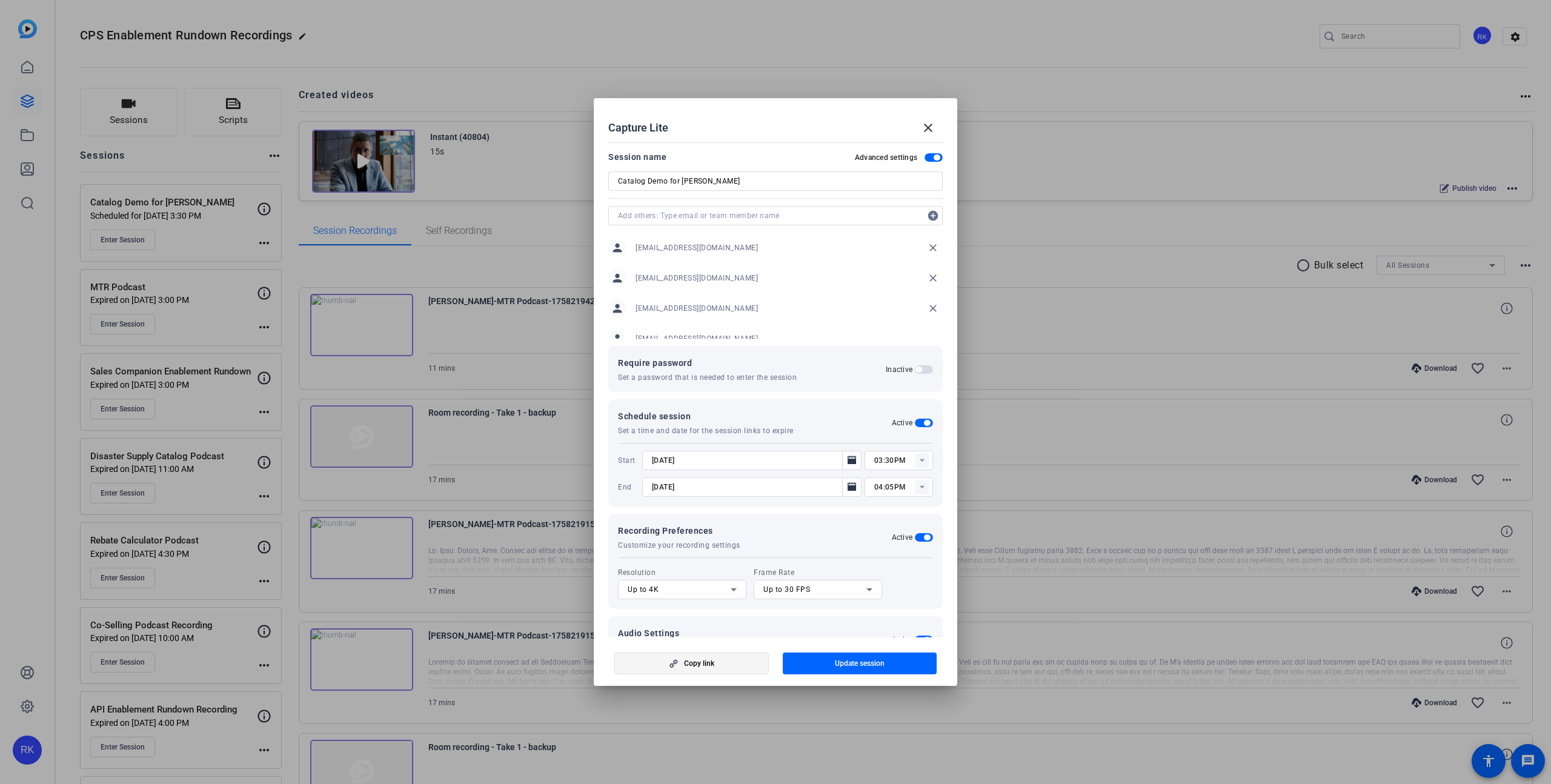
click at [719, 660] on span "button" at bounding box center [691, 663] width 153 height 29
click at [928, 124] on mat-icon "close" at bounding box center [928, 128] width 15 height 15
